Goal: Information Seeking & Learning: Find specific fact

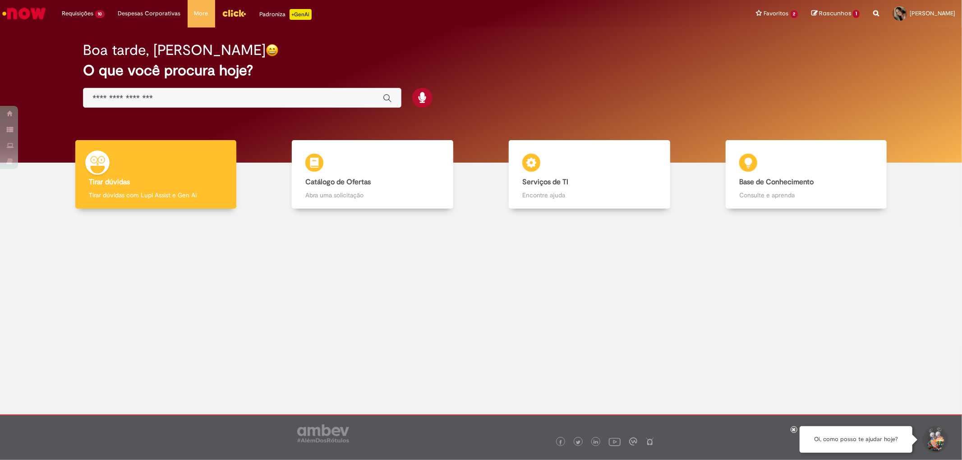
drag, startPoint x: 174, startPoint y: 89, endPoint x: 169, endPoint y: 98, distance: 10.5
click at [175, 89] on div "Global" at bounding box center [242, 98] width 318 height 20
click at [168, 98] on input "Basta digitar aqui" at bounding box center [232, 98] width 281 height 10
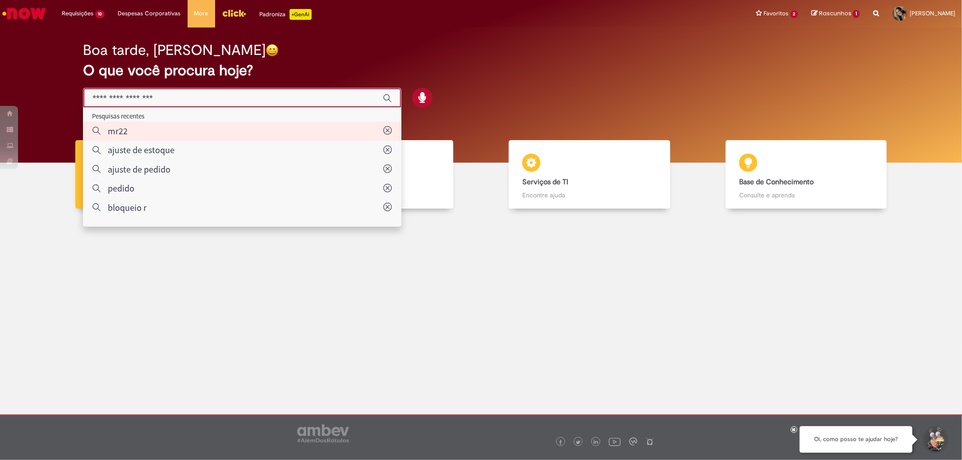
type input "****"
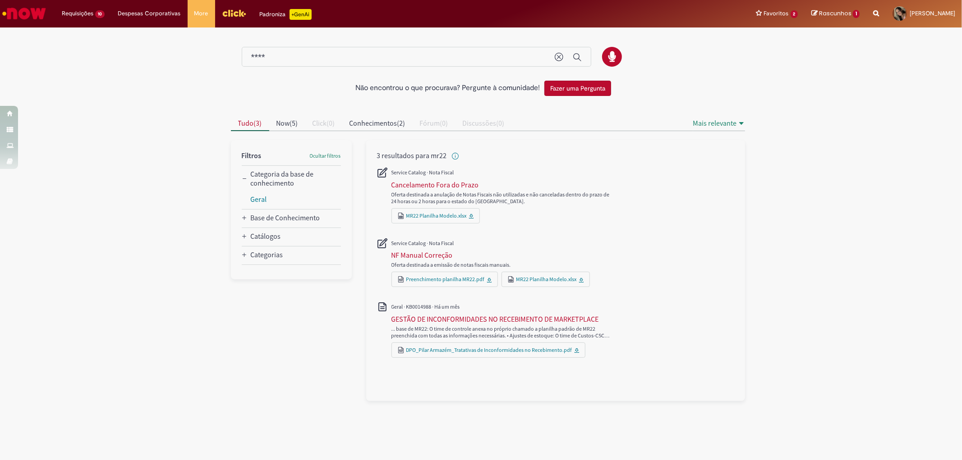
drag, startPoint x: 303, startPoint y: 66, endPoint x: 232, endPoint y: 41, distance: 74.9
click at [231, 41] on div at bounding box center [481, 52] width 514 height 47
drag, startPoint x: 348, startPoint y: 49, endPoint x: 147, endPoint y: 50, distance: 200.2
click at [146, 49] on div "Não encontrou o que procurava? Pergunte à comunidade! Fazer uma Pergunta Cancel…" at bounding box center [481, 215] width 962 height 372
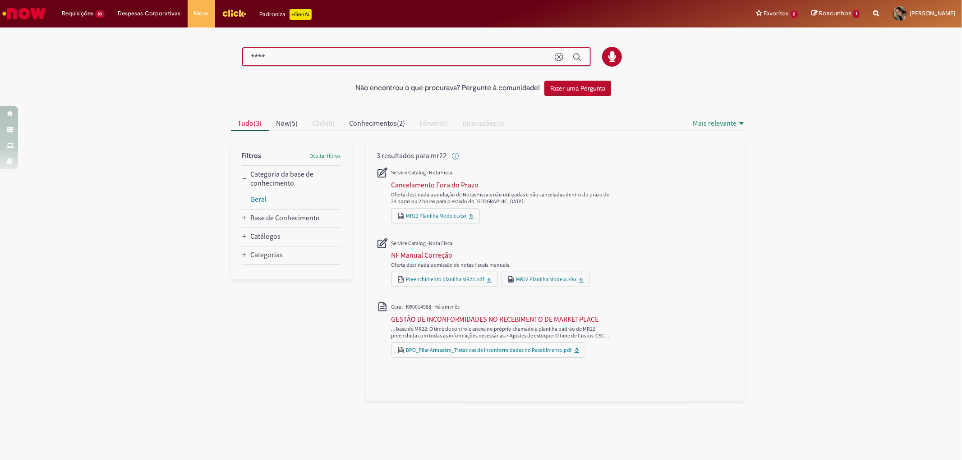
drag, startPoint x: 294, startPoint y: 61, endPoint x: 206, endPoint y: 55, distance: 88.6
click at [206, 55] on div "Não encontrou o que procurava? Pergunte à comunidade! Fazer uma Pergunta Cancel…" at bounding box center [481, 215] width 962 height 372
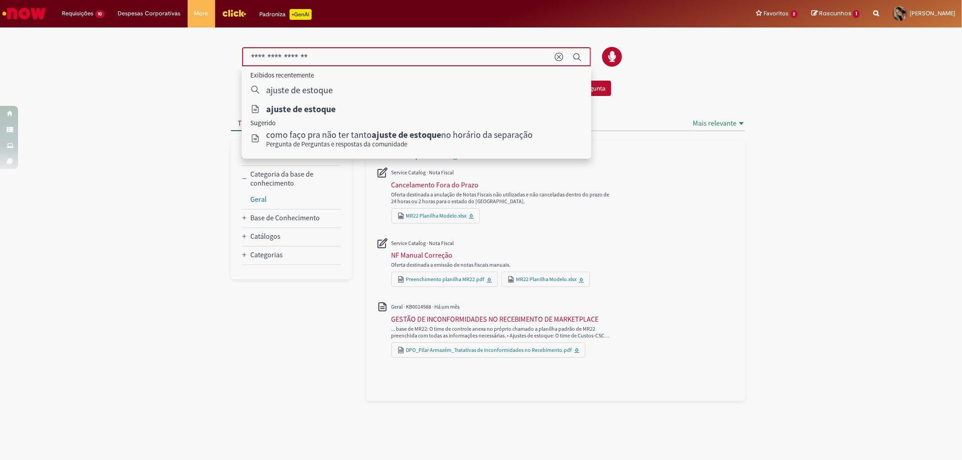
type input "**********"
